Goal: Transaction & Acquisition: Book appointment/travel/reservation

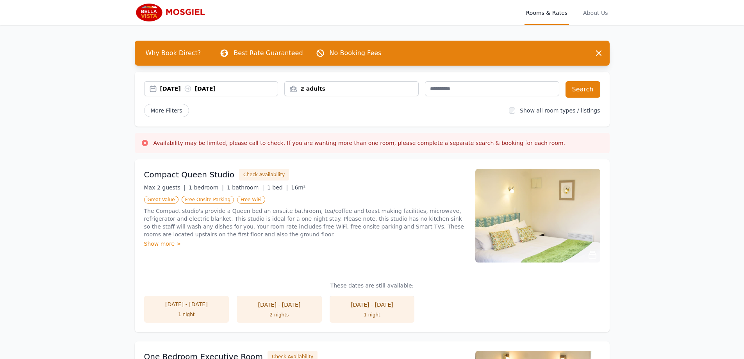
click at [169, 87] on div "[DATE] [DATE]" at bounding box center [219, 89] width 118 height 8
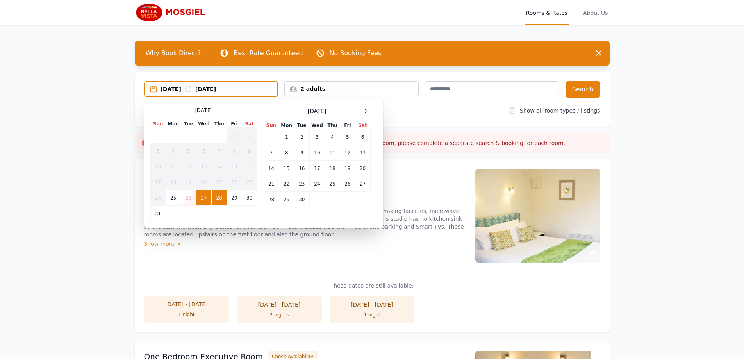
click at [220, 203] on td "28" at bounding box center [219, 198] width 15 height 16
click at [228, 200] on td "29" at bounding box center [234, 198] width 15 height 16
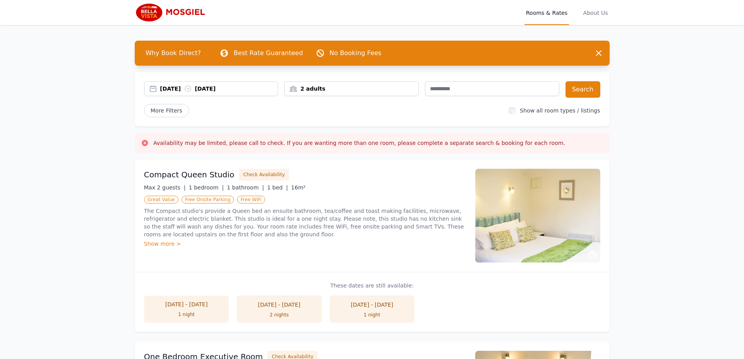
click at [383, 89] on div "2 adults" at bounding box center [351, 89] width 133 height 8
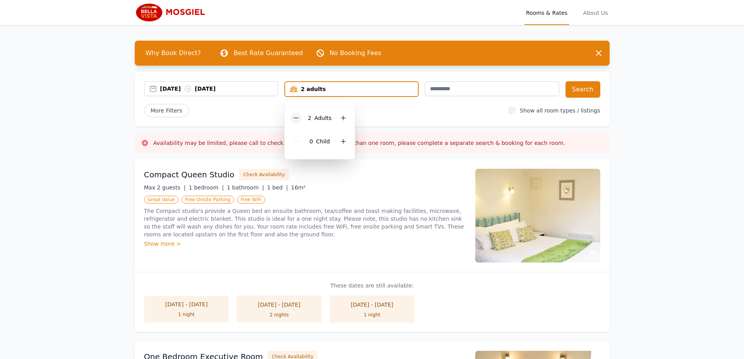
click at [294, 120] on icon at bounding box center [296, 118] width 6 height 6
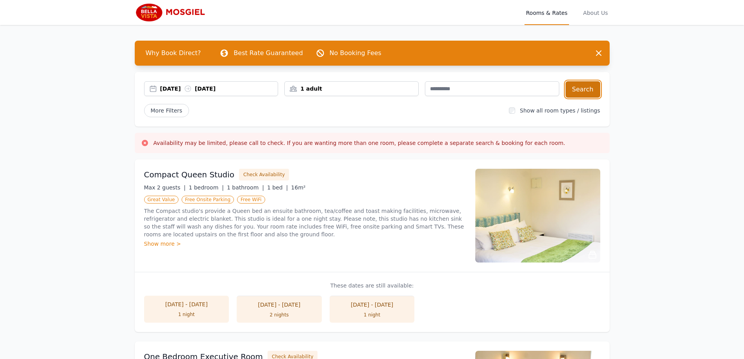
click at [590, 90] on button "Search" at bounding box center [582, 89] width 35 height 16
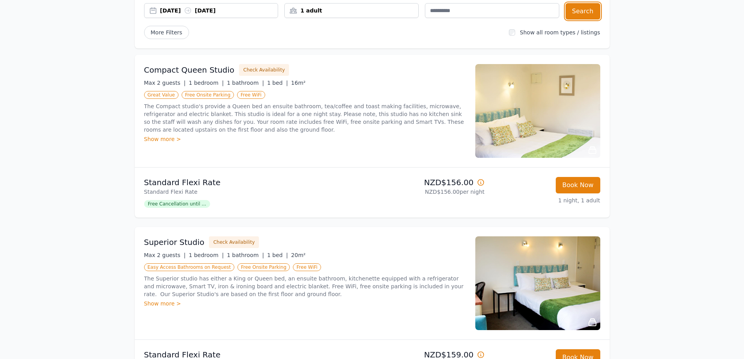
scroll to position [117, 0]
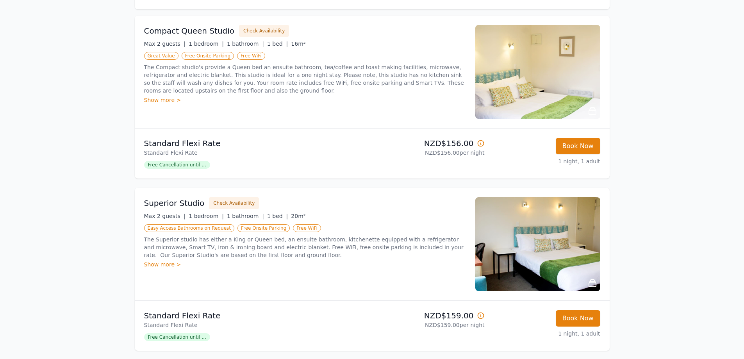
click at [167, 265] on div "Show more >" at bounding box center [305, 264] width 322 height 8
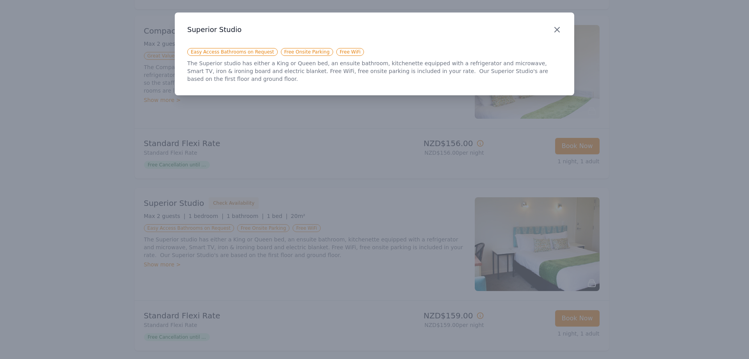
click at [561, 30] on icon "button" at bounding box center [557, 29] width 9 height 9
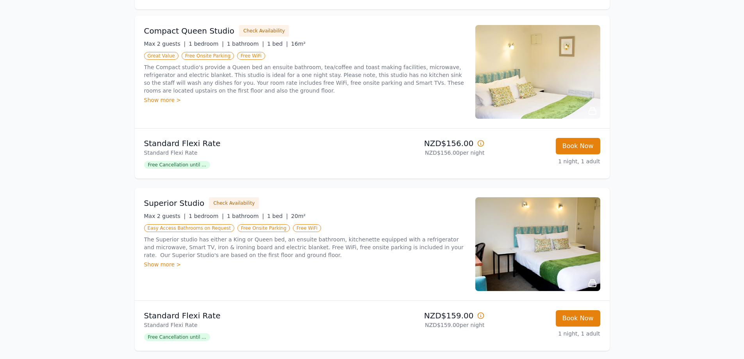
click at [190, 338] on span "Free Cancellation until ..." at bounding box center [177, 337] width 66 height 8
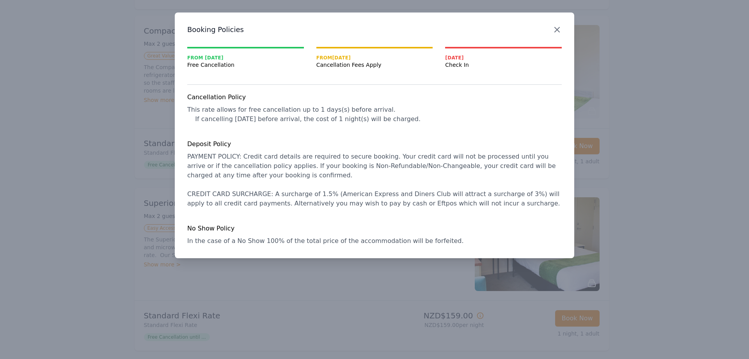
click at [557, 32] on icon "button" at bounding box center [557, 29] width 9 height 9
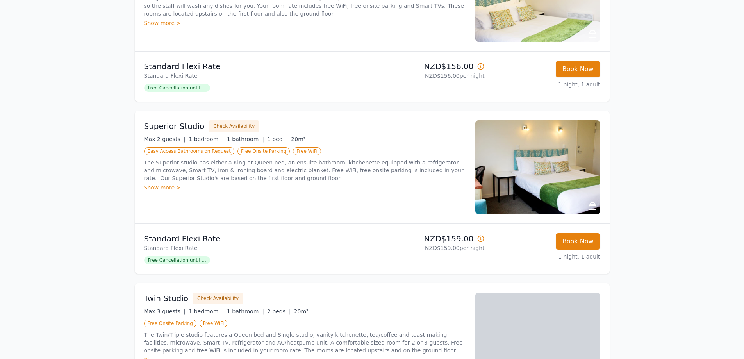
scroll to position [195, 0]
